Goal: Feedback & Contribution: Leave review/rating

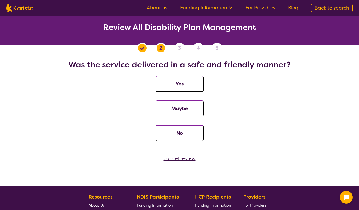
click at [178, 82] on button "Yes" at bounding box center [179, 84] width 48 height 16
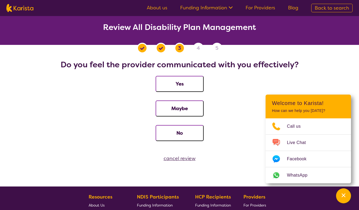
click at [178, 82] on button "Yes" at bounding box center [179, 84] width 48 height 16
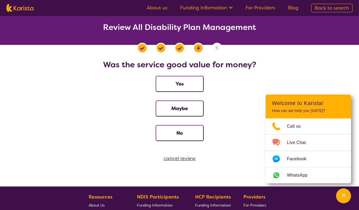
click at [178, 82] on button "Yes" at bounding box center [179, 84] width 48 height 16
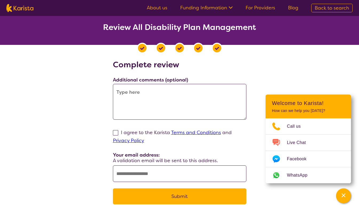
click at [151, 91] on textarea at bounding box center [179, 102] width 133 height 36
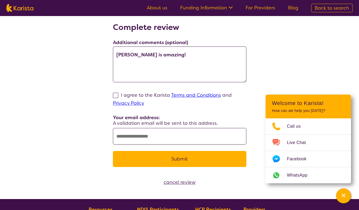
scroll to position [38, 0]
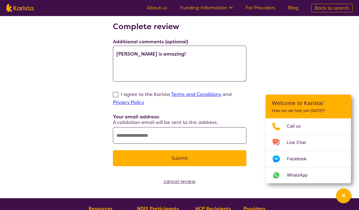
type textarea "[PERSON_NAME] is amazing!"
click at [151, 133] on input "text" at bounding box center [179, 135] width 133 height 17
type input "**********"
click at [117, 95] on span at bounding box center [115, 94] width 5 height 5
click at [144, 100] on input "I agree to the Karista Terms and Conditions and Privacy Policy" at bounding box center [145, 101] width 3 height 3
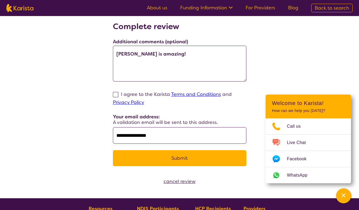
checkbox input "true"
click at [152, 154] on button "Submit" at bounding box center [179, 158] width 133 height 16
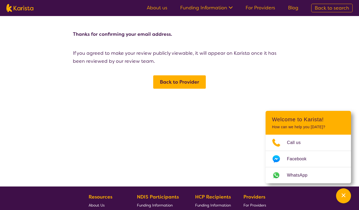
click at [179, 83] on span "Back to Provider" at bounding box center [179, 82] width 39 height 6
